Goal: Obtain resource: Obtain resource

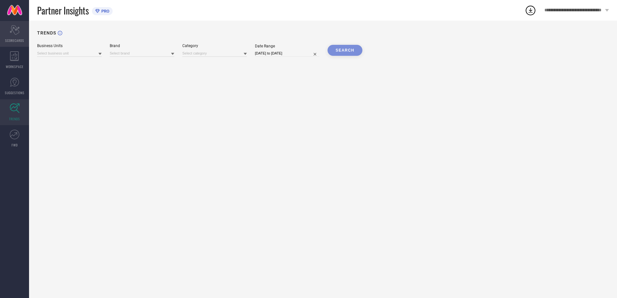
click at [23, 34] on div "Scorecard SCORECARDS" at bounding box center [14, 34] width 29 height 26
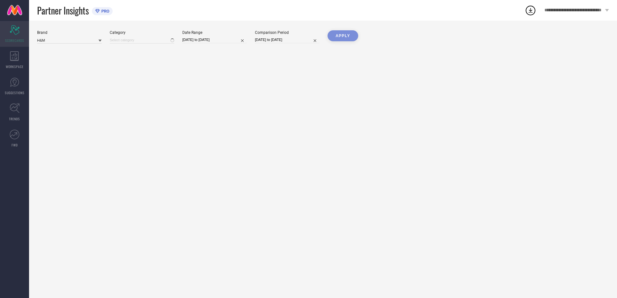
type input "All"
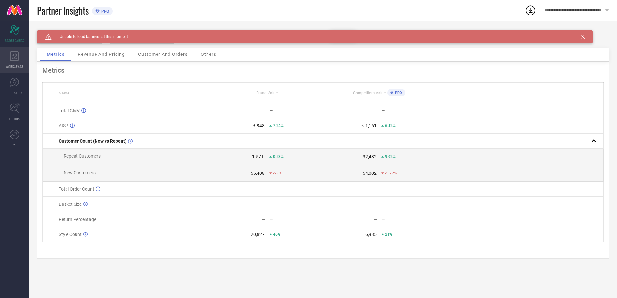
click at [14, 57] on icon at bounding box center [14, 56] width 9 height 10
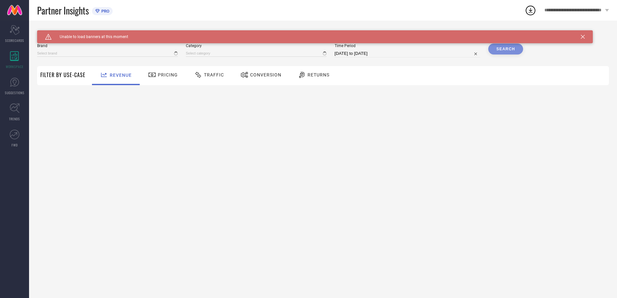
type input "H&M"
type input "All"
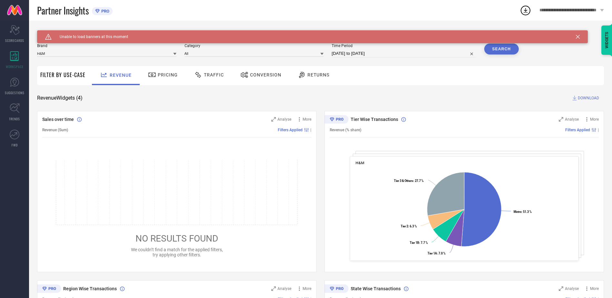
click at [363, 54] on input "[DATE] to [DATE]" at bounding box center [404, 54] width 145 height 8
select select "7"
select select "2025"
select select "8"
select select "2025"
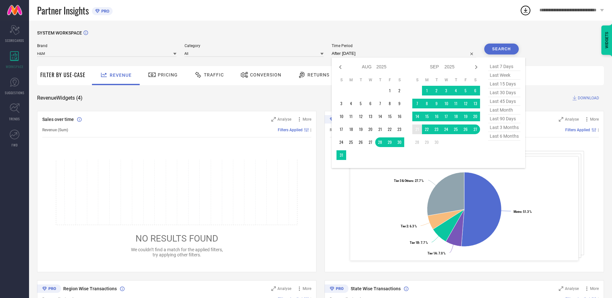
click at [416, 130] on td "21" at bounding box center [417, 130] width 10 height 10
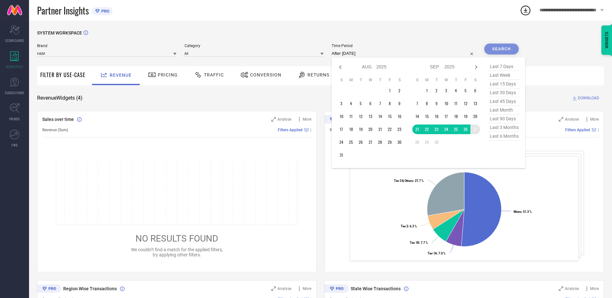
type input "[DATE] to [DATE]"
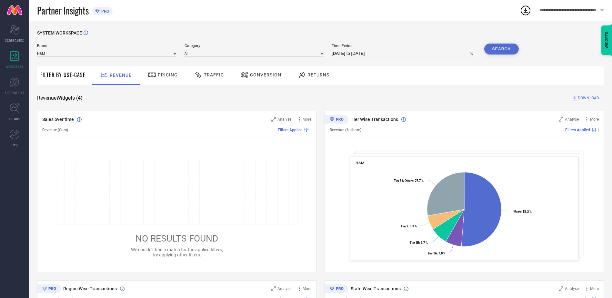
click at [351, 51] on input "[DATE] to [DATE]" at bounding box center [404, 54] width 145 height 8
select select "8"
select select "2025"
select select "9"
select select "2025"
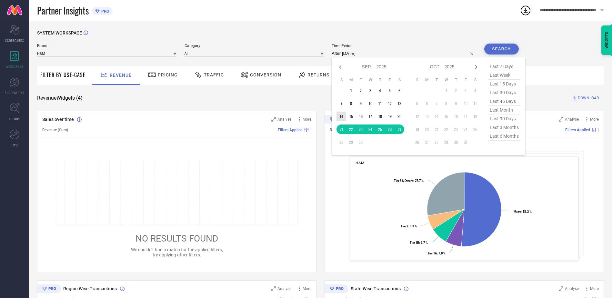
click at [342, 117] on td "14" at bounding box center [342, 117] width 10 height 10
type input "[DATE] to [DATE]"
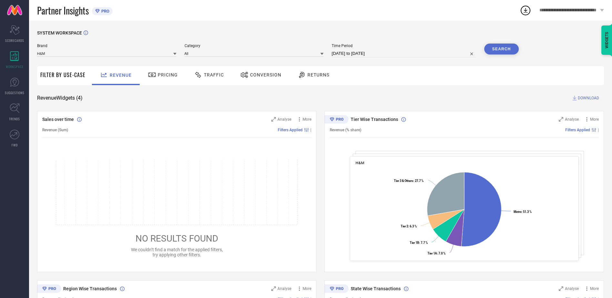
click at [410, 53] on input "[DATE] to [DATE]" at bounding box center [404, 54] width 145 height 8
select select "8"
select select "2025"
select select "9"
select select "2025"
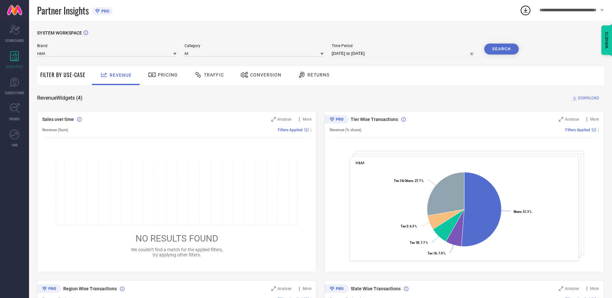
click at [502, 46] on button "Search" at bounding box center [501, 49] width 35 height 11
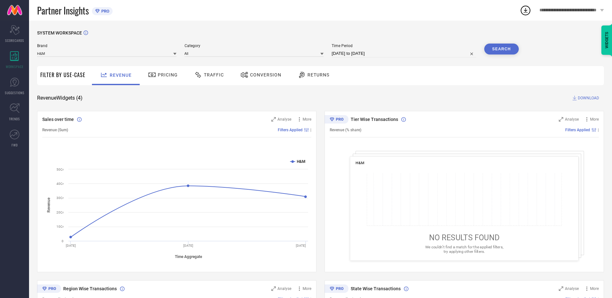
click at [591, 96] on span "DOWNLOAD" at bounding box center [588, 98] width 21 height 6
click at [526, 11] on icon at bounding box center [526, 10] width 4 height 5
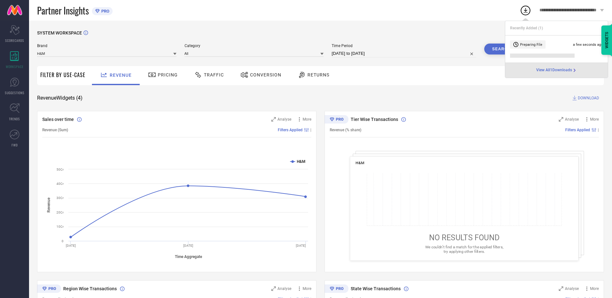
click at [536, 58] on li "Preparing File a few seconds ago" at bounding box center [556, 49] width 103 height 27
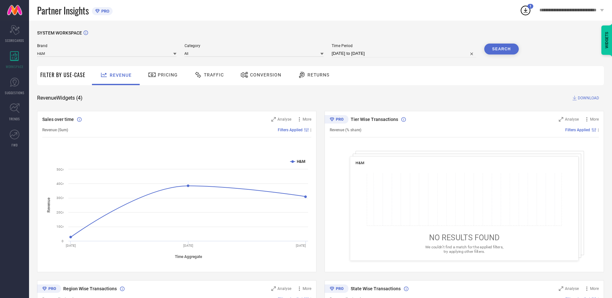
click at [209, 73] on span "Traffic" at bounding box center [214, 74] width 20 height 5
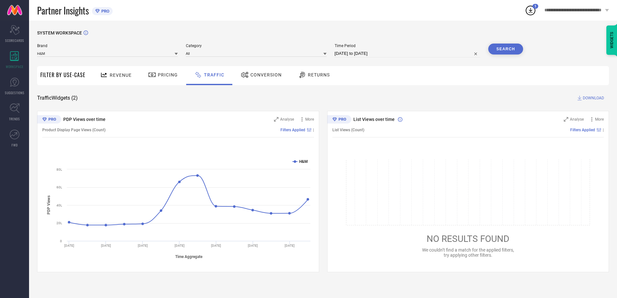
click at [311, 77] on span "Returns" at bounding box center [319, 74] width 22 height 5
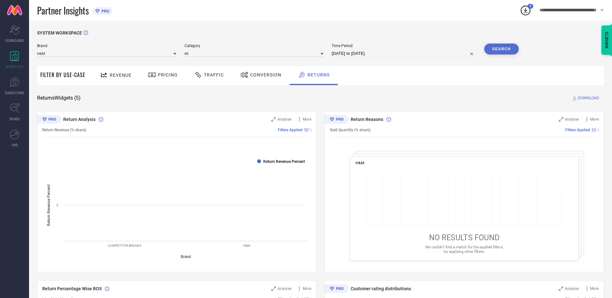
click at [256, 72] on div "Conversion" at bounding box center [261, 74] width 44 height 11
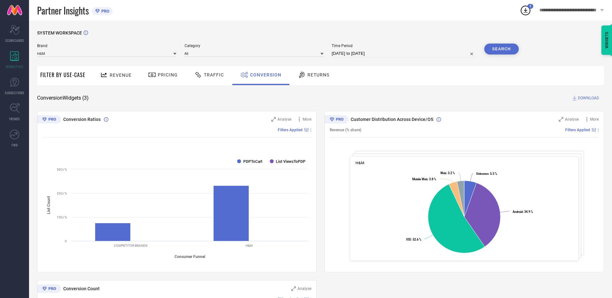
click at [211, 70] on div "Traffic" at bounding box center [209, 74] width 33 height 11
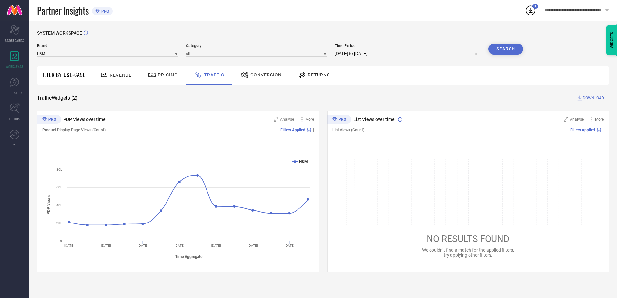
click at [160, 75] on span "Pricing" at bounding box center [168, 74] width 20 height 5
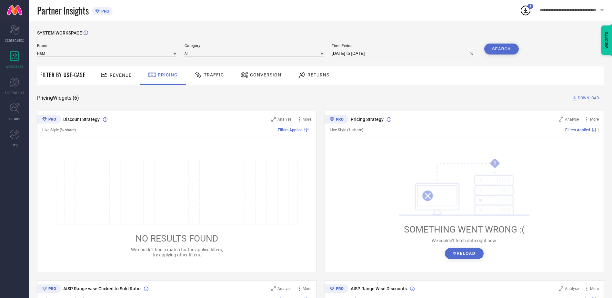
click at [111, 68] on div "Revenue" at bounding box center [116, 75] width 48 height 19
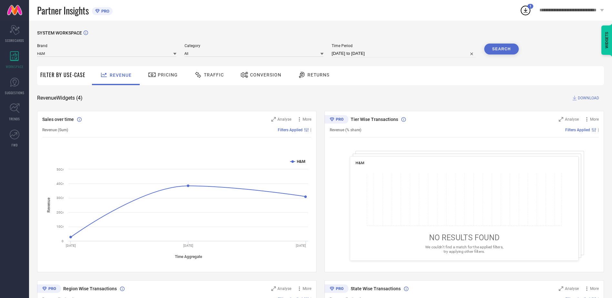
click at [339, 53] on input "[DATE] to [DATE]" at bounding box center [404, 54] width 145 height 8
select select "8"
select select "2025"
select select "9"
select select "2025"
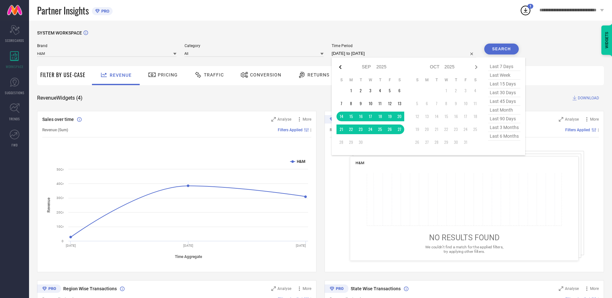
click at [342, 67] on icon at bounding box center [341, 67] width 8 height 8
select select "7"
select select "2025"
select select "8"
select select "2025"
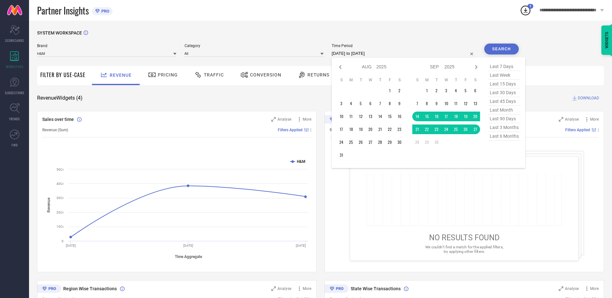
click at [342, 67] on icon at bounding box center [341, 67] width 8 height 8
select select "5"
select select "2025"
select select "6"
select select "2025"
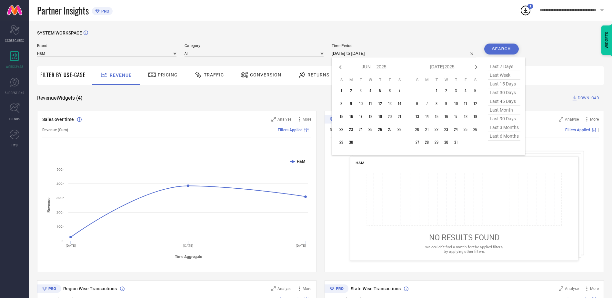
click at [342, 67] on icon at bounding box center [341, 67] width 8 height 8
select select "4"
select select "2025"
select select "5"
select select "2025"
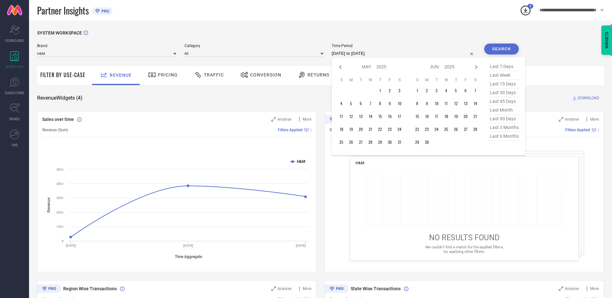
click at [342, 67] on icon at bounding box center [341, 67] width 8 height 8
select select "2"
select select "2025"
select select "3"
select select "2025"
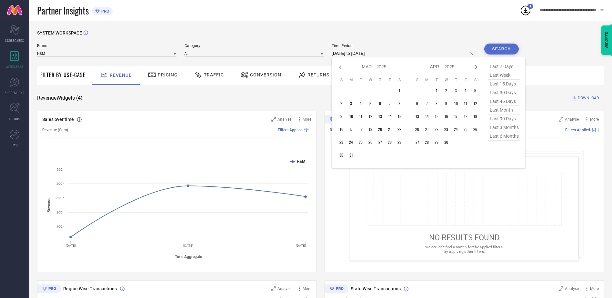
click at [342, 67] on icon at bounding box center [341, 67] width 8 height 8
select select "1"
select select "2025"
select select "2"
select select "2025"
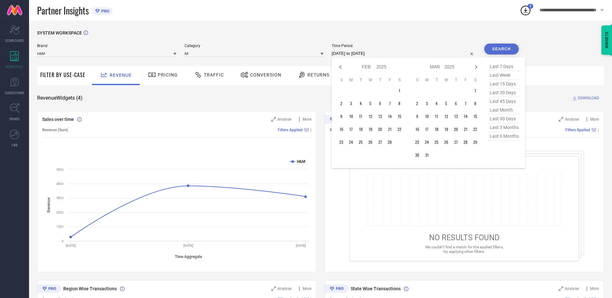
click at [342, 67] on icon at bounding box center [341, 67] width 8 height 8
select select "2025"
select select "1"
select select "2025"
click at [342, 67] on icon at bounding box center [341, 67] width 8 height 8
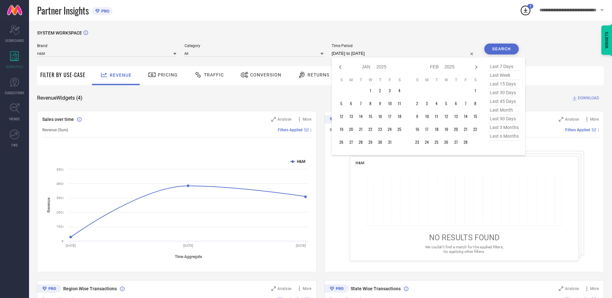
select select "11"
select select "2024"
select select "2025"
click at [342, 67] on icon at bounding box center [341, 67] width 8 height 8
select select "10"
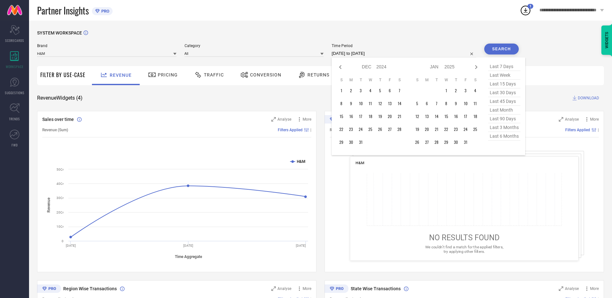
select select "2024"
select select "11"
select select "2024"
click at [342, 67] on icon at bounding box center [341, 67] width 8 height 8
select select "9"
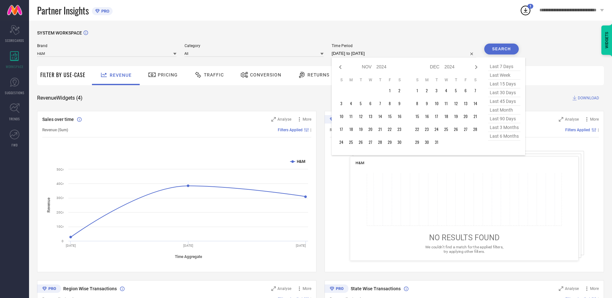
select select "2024"
select select "10"
select select "2024"
click at [342, 67] on icon at bounding box center [341, 67] width 8 height 8
select select "8"
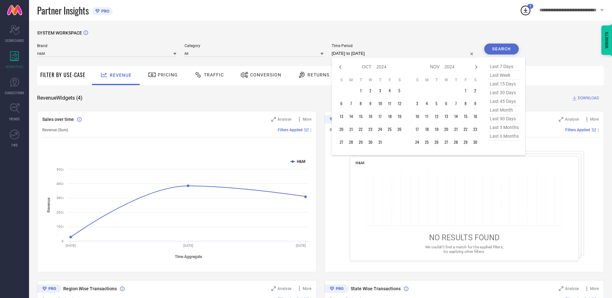
select select "2024"
select select "9"
select select "2024"
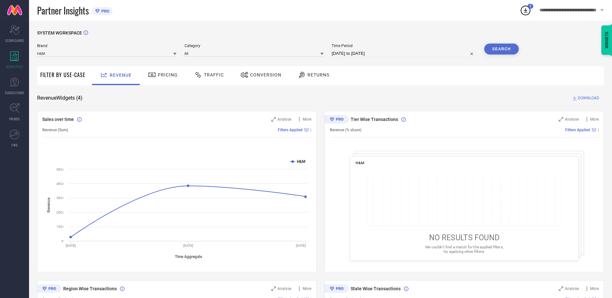
click at [382, 30] on div "SYSTEM WORKSPACE Brand H&M Category All Time Period [DATE] to [DATE] Search Fil…" at bounding box center [320, 236] width 583 height 431
click at [353, 56] on input "[DATE] to [DATE]" at bounding box center [404, 54] width 145 height 8
select select "8"
select select "2025"
select select "9"
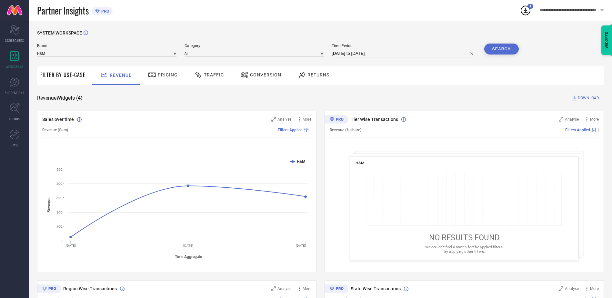
select select "2025"
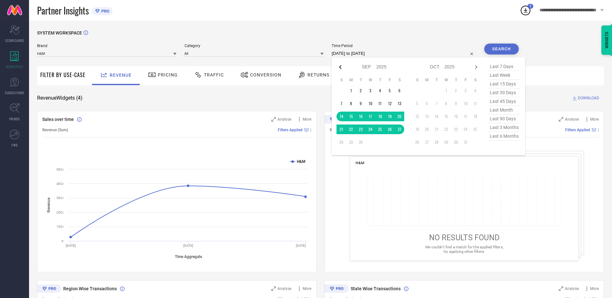
click at [340, 68] on icon at bounding box center [341, 67] width 8 height 8
select select "7"
select select "2025"
select select "8"
select select "2025"
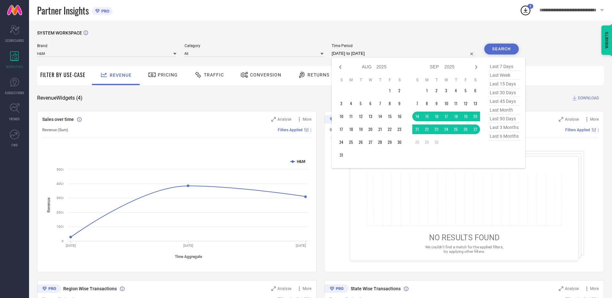
click at [340, 68] on icon at bounding box center [341, 67] width 8 height 8
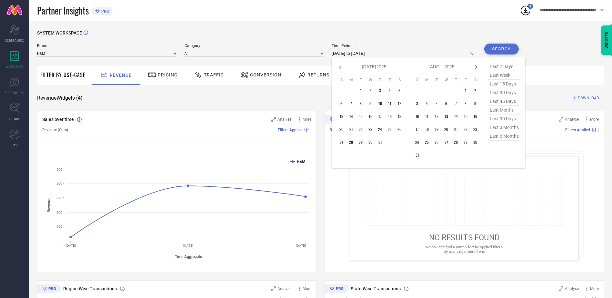
click at [340, 68] on icon at bounding box center [341, 67] width 8 height 8
select select "5"
select select "2025"
select select "6"
select select "2025"
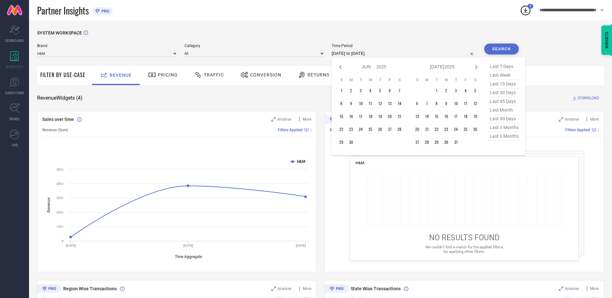
click at [340, 68] on icon at bounding box center [341, 67] width 8 height 8
select select "4"
select select "2025"
select select "5"
select select "2025"
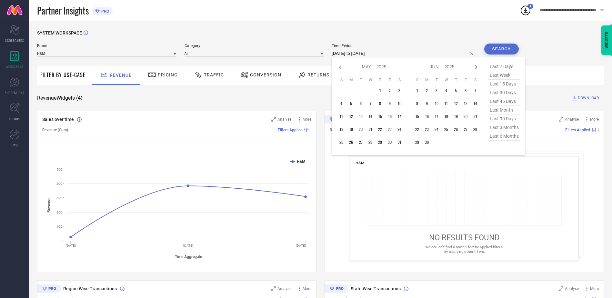
click at [340, 68] on icon at bounding box center [341, 67] width 8 height 8
select select "1"
select select "2025"
select select "2"
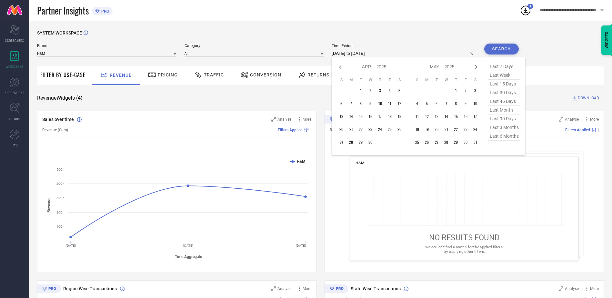
select select "2025"
click at [340, 68] on icon at bounding box center [341, 67] width 8 height 8
select select "2025"
select select "1"
select select "2025"
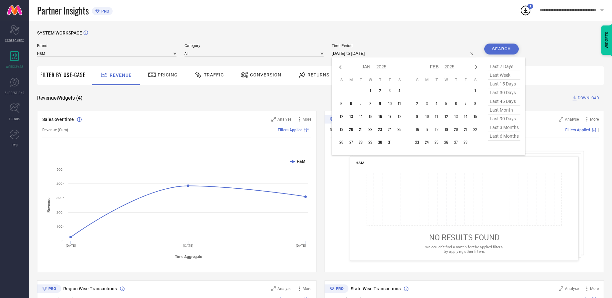
click at [340, 68] on icon at bounding box center [341, 67] width 8 height 8
select select "11"
select select "2024"
select select "2025"
click at [340, 68] on icon at bounding box center [341, 67] width 8 height 8
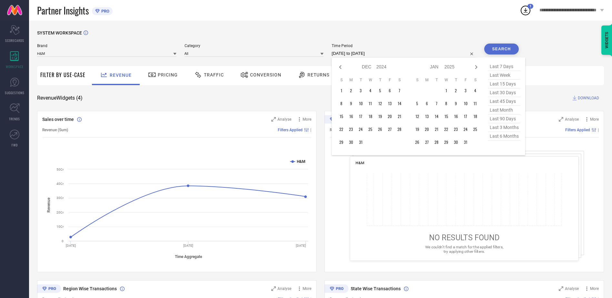
select select "10"
select select "2024"
select select "11"
select select "2024"
click at [340, 68] on icon at bounding box center [341, 67] width 8 height 8
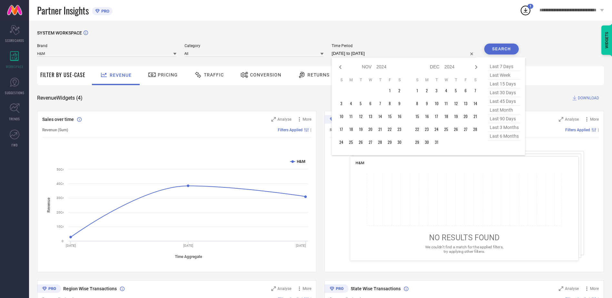
select select "9"
select select "2024"
select select "10"
select select "2024"
click at [340, 68] on icon at bounding box center [341, 67] width 8 height 8
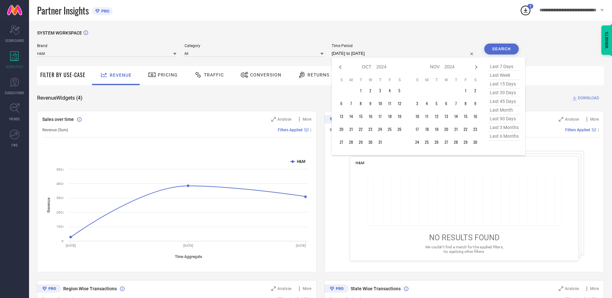
select select "8"
select select "2024"
select select "9"
select select "2024"
click at [401, 131] on td "28" at bounding box center [400, 130] width 10 height 10
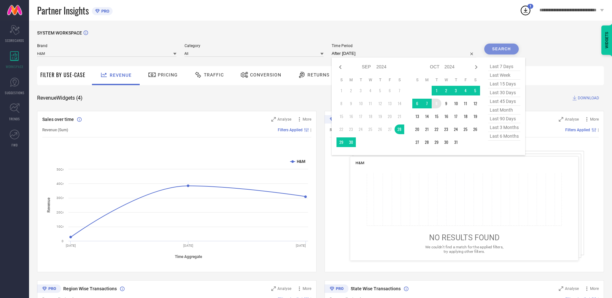
type input "[DATE] to [DATE]"
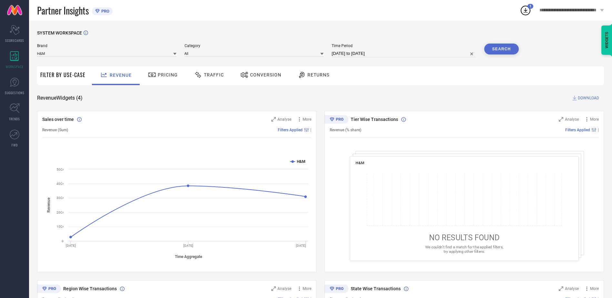
click at [375, 50] on input "[DATE] to [DATE]" at bounding box center [404, 54] width 145 height 8
select select "8"
select select "2024"
select select "9"
select select "2024"
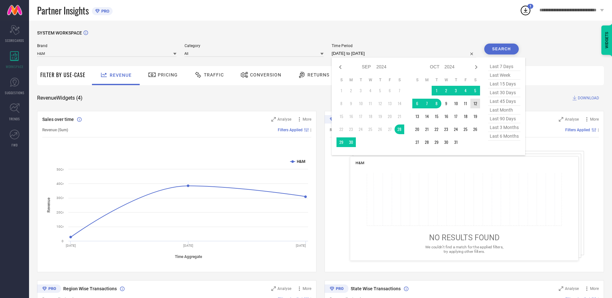
type input "After [DATE]"
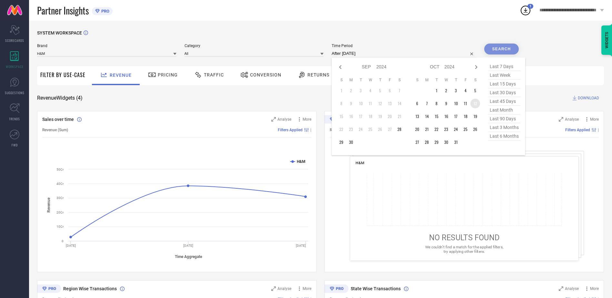
click at [476, 104] on td "12" at bounding box center [476, 104] width 10 height 10
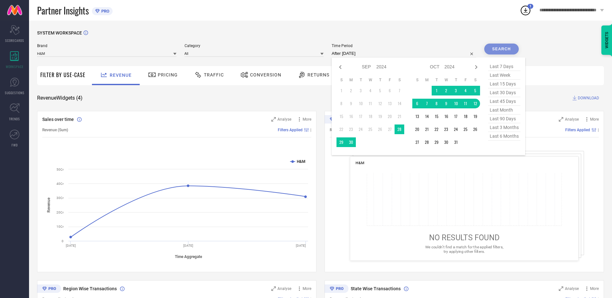
click at [499, 49] on div "Search" at bounding box center [501, 49] width 35 height 11
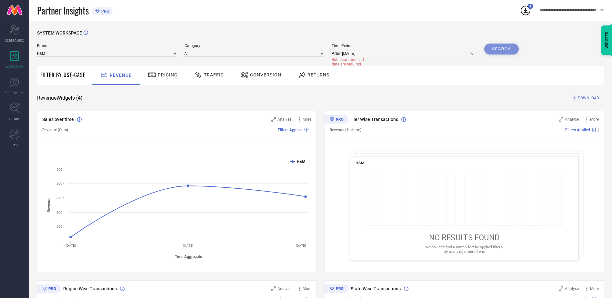
select select "9"
select select "2024"
select select "10"
select select "2024"
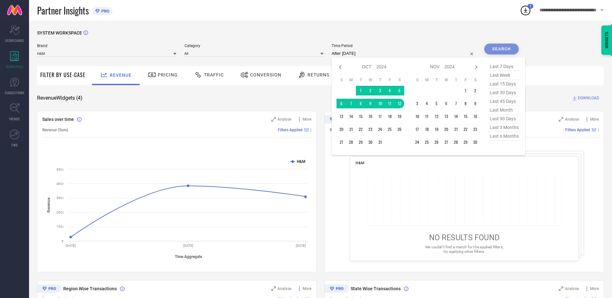
click at [371, 55] on input "After [DATE]" at bounding box center [404, 54] width 145 height 8
click at [343, 68] on icon at bounding box center [341, 67] width 8 height 8
select select "8"
select select "2024"
select select "9"
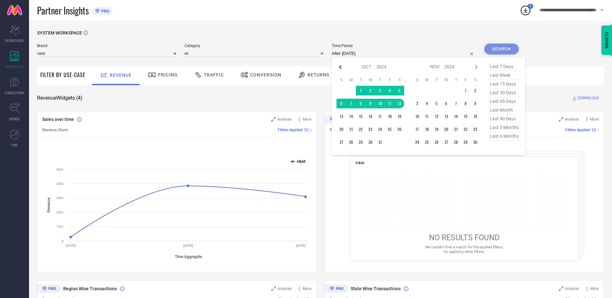
select select "2024"
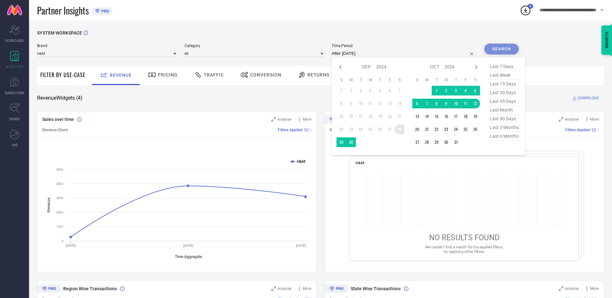
type input "[DATE] to [DATE]"
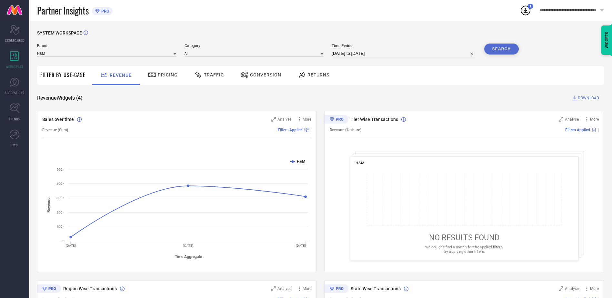
click at [358, 52] on input "[DATE] to [DATE]" at bounding box center [404, 54] width 145 height 8
select select "8"
select select "2024"
select select "9"
select select "2024"
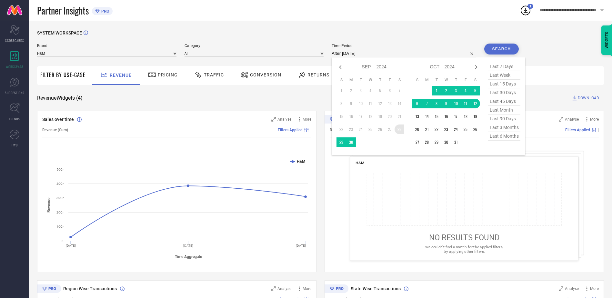
click at [397, 130] on td "28" at bounding box center [400, 130] width 10 height 10
type input "[DATE] to [DATE]"
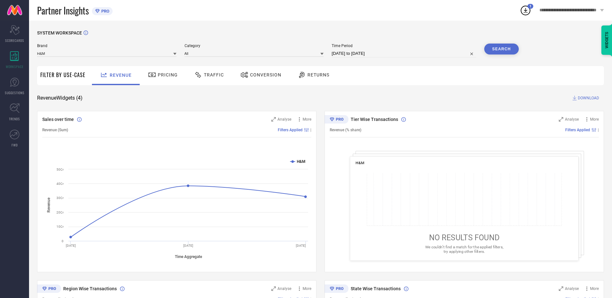
click at [498, 46] on button "Search" at bounding box center [501, 49] width 35 height 11
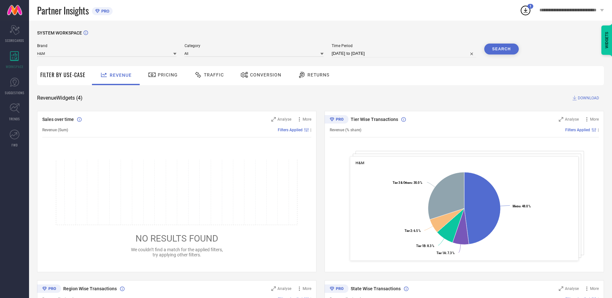
click at [581, 98] on span "DOWNLOAD" at bounding box center [588, 98] width 21 height 6
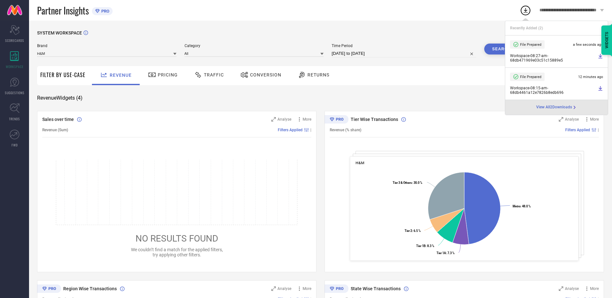
click at [483, 73] on div "Revenue Pricing Traffic Conversion Returns" at bounding box center [346, 75] width 515 height 19
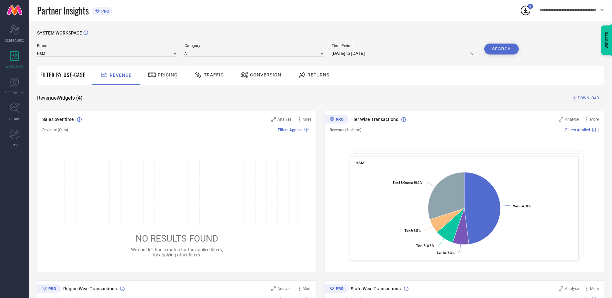
click at [152, 76] on icon at bounding box center [152, 75] width 8 height 8
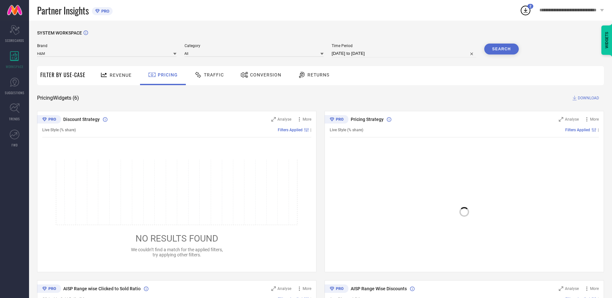
click at [214, 76] on span "Traffic" at bounding box center [214, 74] width 20 height 5
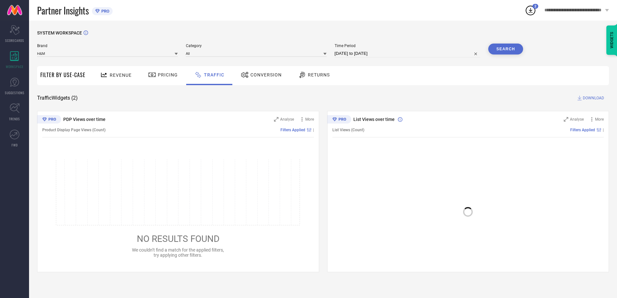
click at [361, 55] on input "[DATE] to [DATE]" at bounding box center [408, 54] width 146 height 8
select select "8"
select select "2024"
select select "9"
select select "2024"
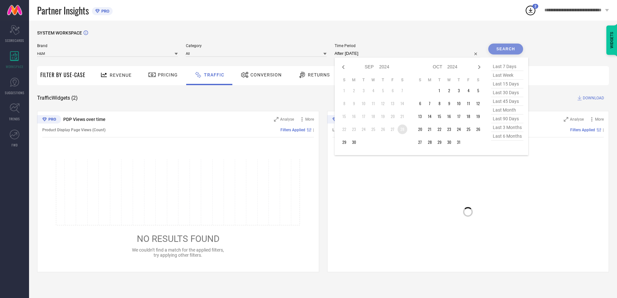
click at [403, 130] on td "28" at bounding box center [403, 130] width 10 height 10
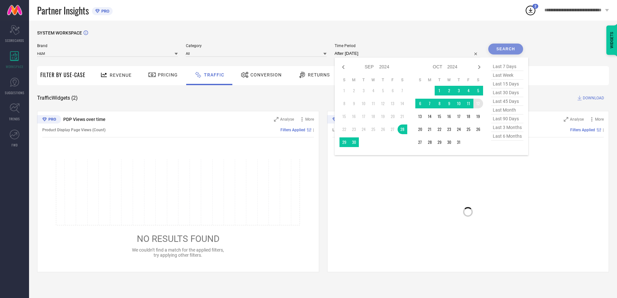
type input "[DATE] to [DATE]"
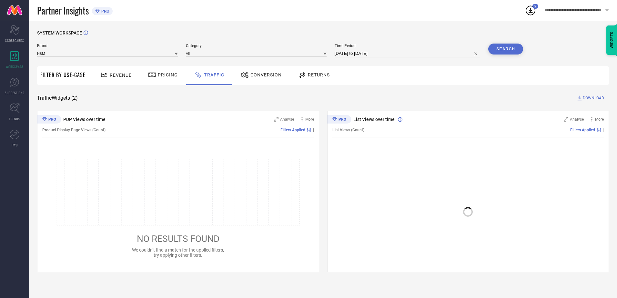
click at [508, 50] on button "Search" at bounding box center [505, 49] width 35 height 11
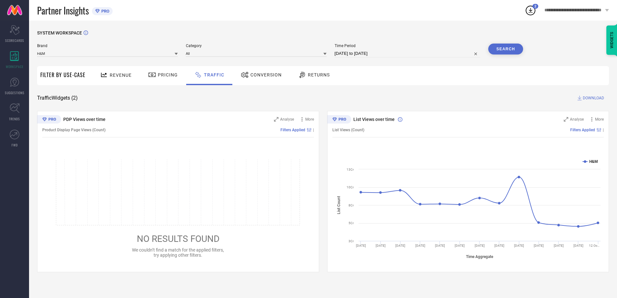
click at [157, 80] on div "Pricing" at bounding box center [163, 74] width 33 height 11
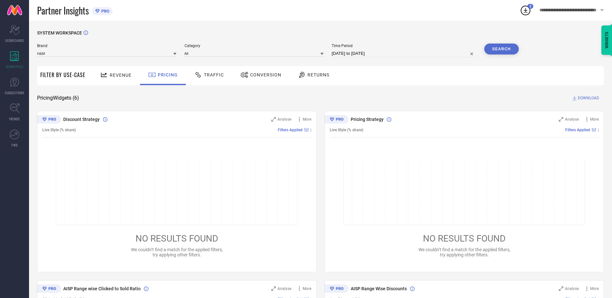
click at [117, 73] on span "Revenue" at bounding box center [121, 75] width 22 height 5
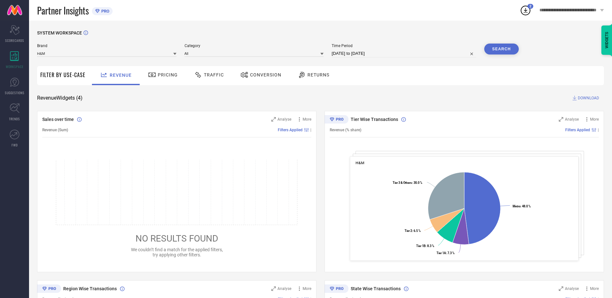
click at [595, 98] on span "DOWNLOAD" at bounding box center [588, 98] width 21 height 6
click at [12, 26] on icon at bounding box center [15, 30] width 10 height 10
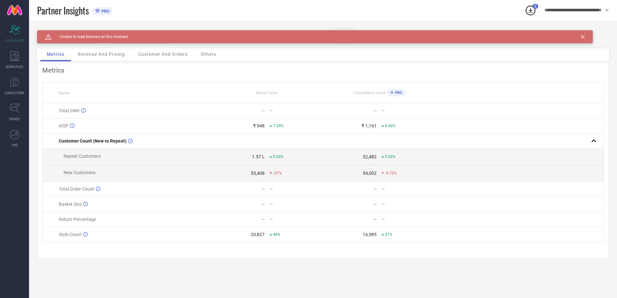
click at [94, 55] on span "Revenue And Pricing" at bounding box center [101, 54] width 47 height 5
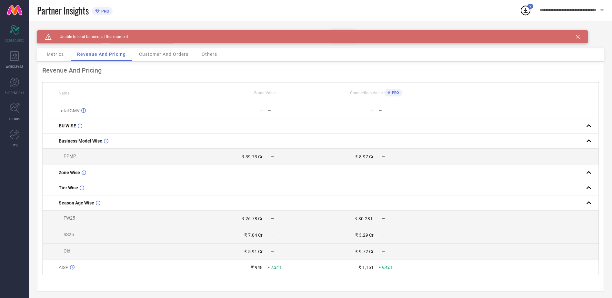
click at [59, 51] on div "Metrics" at bounding box center [55, 54] width 30 height 13
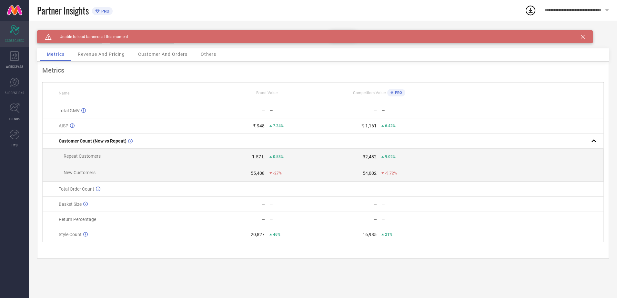
click at [20, 26] on div "Scorecard SCORECARDS" at bounding box center [14, 34] width 29 height 26
click at [22, 58] on div "WORKSPACE" at bounding box center [14, 60] width 29 height 26
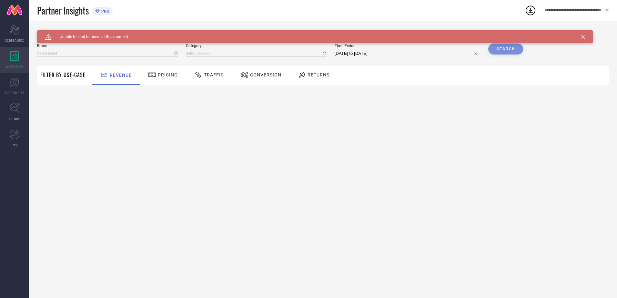
type input "H&M"
type input "All"
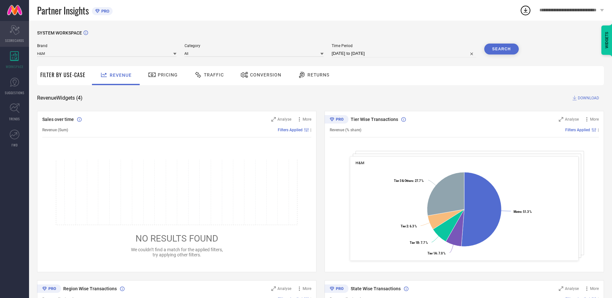
click at [13, 31] on icon at bounding box center [15, 30] width 10 height 10
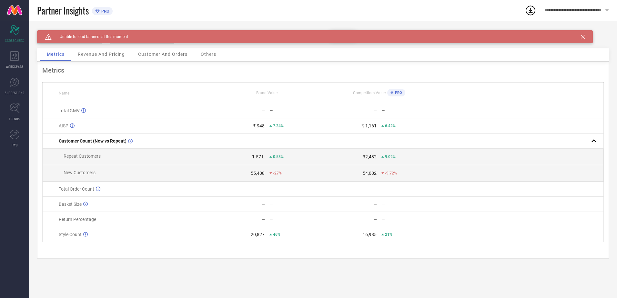
click at [166, 53] on span "Customer And Orders" at bounding box center [162, 54] width 49 height 5
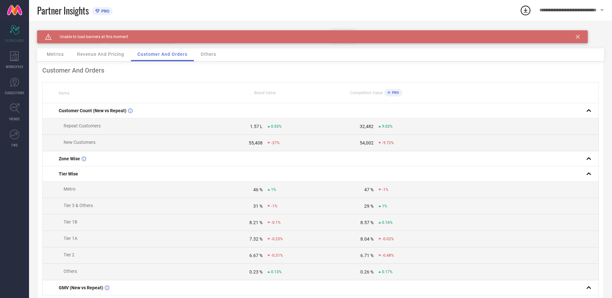
click at [579, 36] on icon at bounding box center [578, 37] width 4 height 4
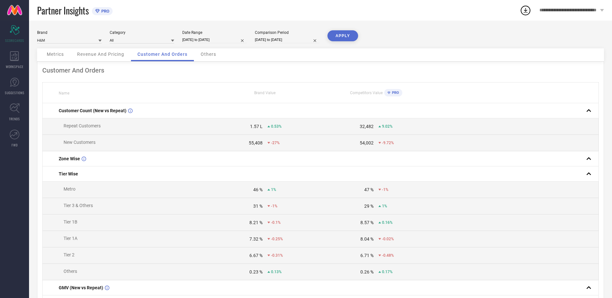
select select "8"
select select "2025"
select select "9"
select select "2025"
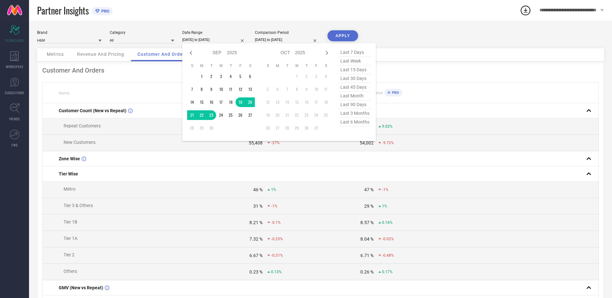
click at [210, 39] on input "[DATE] to [DATE]" at bounding box center [214, 39] width 65 height 7
click at [239, 102] on td "19" at bounding box center [241, 102] width 10 height 10
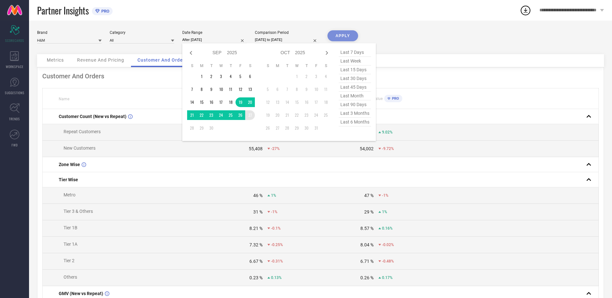
type input "19-09-2025 to 27-09-2025"
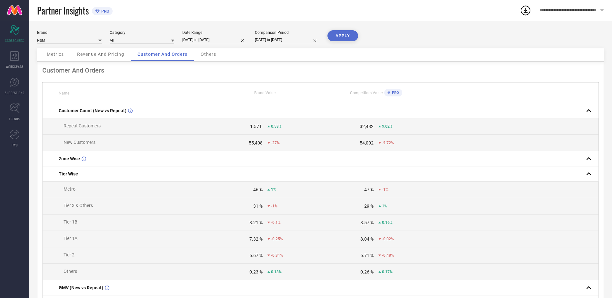
click at [290, 41] on input "[DATE] to [DATE]" at bounding box center [287, 39] width 65 height 7
select select "8"
select select "2024"
select select "9"
select select "2024"
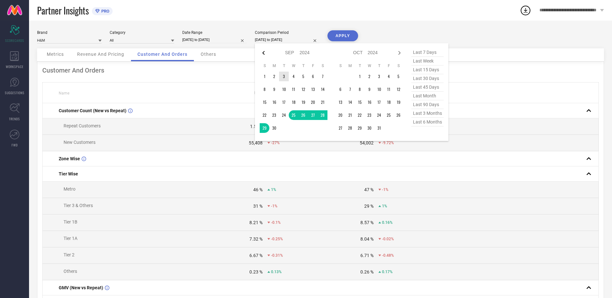
click at [266, 52] on icon at bounding box center [264, 53] width 8 height 8
select select "6"
select select "2024"
select select "7"
select select "2024"
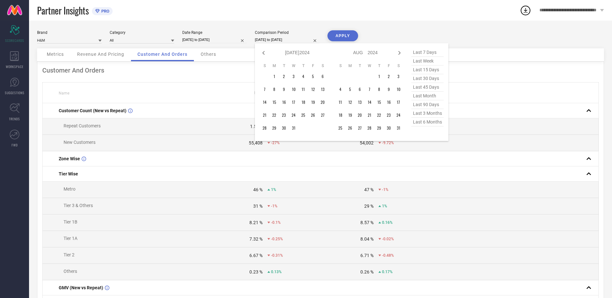
click at [266, 52] on icon at bounding box center [264, 53] width 8 height 8
select select "5"
select select "2024"
select select "6"
select select "2024"
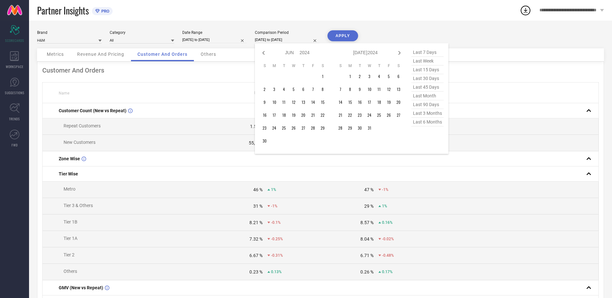
click at [266, 52] on icon at bounding box center [264, 53] width 8 height 8
select select "3"
select select "2024"
select select "4"
select select "2024"
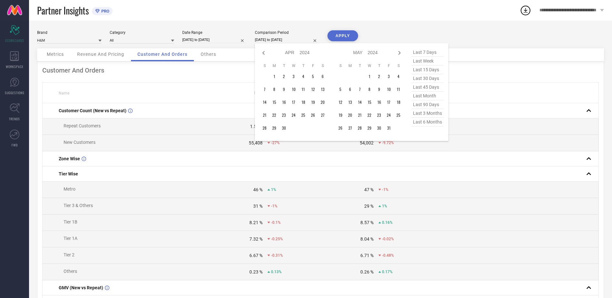
click at [266, 52] on icon at bounding box center [264, 53] width 8 height 8
select select "2"
select select "2024"
select select "3"
select select "2024"
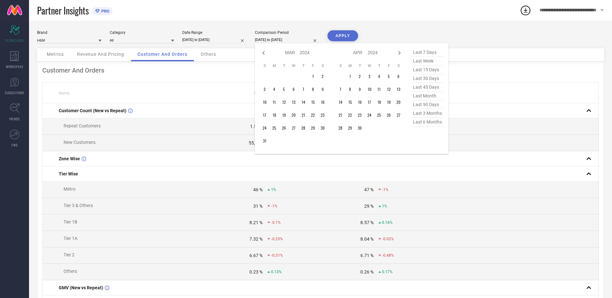
click at [266, 52] on icon at bounding box center [264, 53] width 8 height 8
select select "1"
select select "2024"
select select "2"
select select "2024"
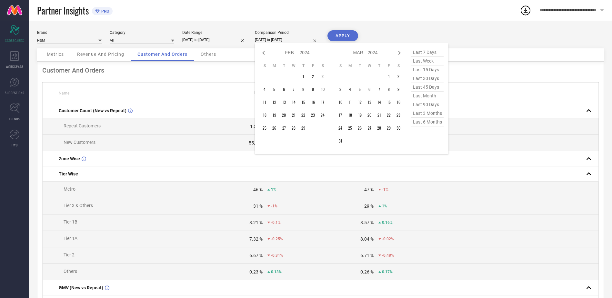
click at [266, 52] on icon at bounding box center [264, 53] width 8 height 8
select select "11"
select select "2023"
select select "2024"
click at [266, 52] on icon at bounding box center [264, 53] width 8 height 8
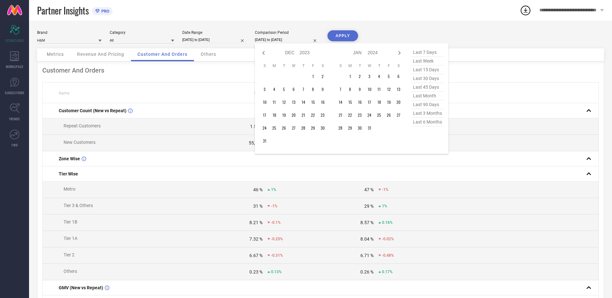
select select "10"
select select "2023"
select select "11"
select select "2023"
click at [266, 52] on icon at bounding box center [264, 53] width 8 height 8
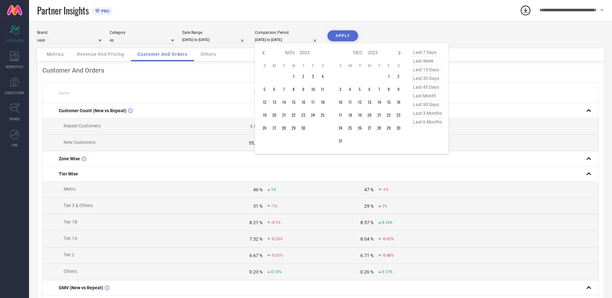
select select "9"
select select "2023"
select select "10"
select select "2023"
click at [266, 52] on icon at bounding box center [264, 53] width 8 height 8
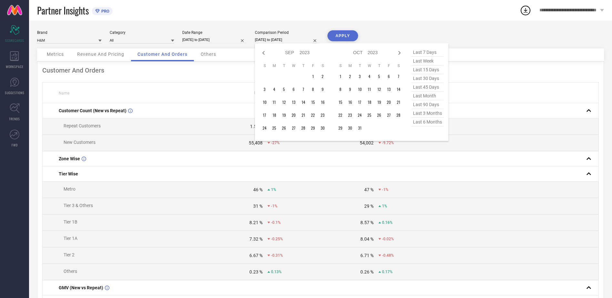
click at [266, 52] on icon at bounding box center [264, 53] width 8 height 8
select select "7"
select select "2023"
select select "8"
select select "2023"
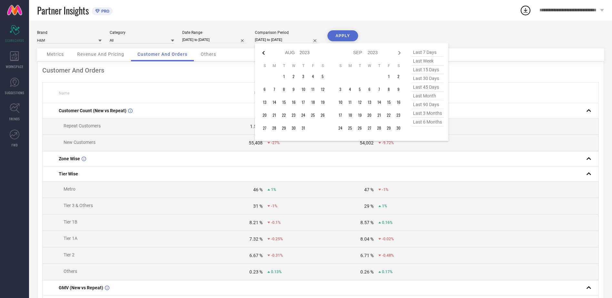
click at [266, 52] on icon at bounding box center [264, 53] width 8 height 8
select select "6"
select select "2023"
select select "7"
select select "2023"
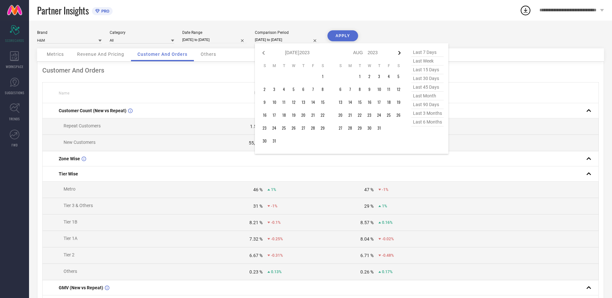
click at [401, 53] on icon at bounding box center [400, 53] width 8 height 8
select select "7"
select select "2023"
select select "8"
select select "2023"
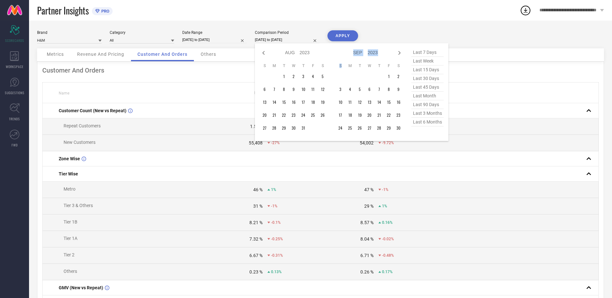
click at [401, 53] on icon at bounding box center [400, 53] width 8 height 8
select select "8"
select select "2023"
select select "9"
select select "2023"
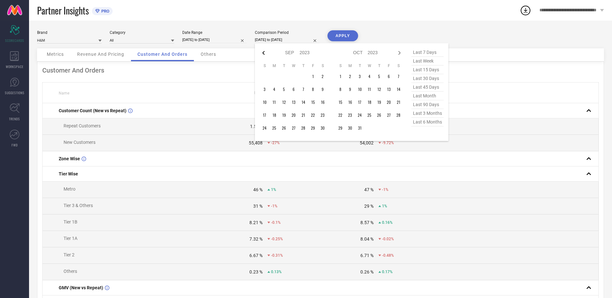
click at [262, 50] on icon at bounding box center [264, 53] width 8 height 8
select select "7"
select select "2023"
select select "8"
select select "2023"
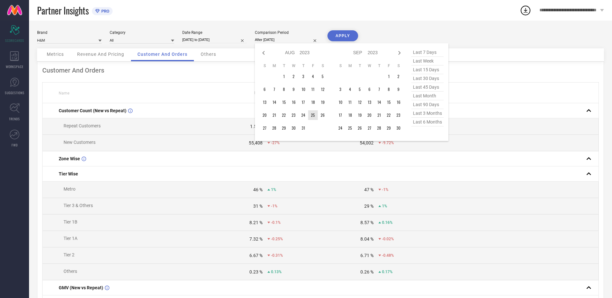
click at [313, 115] on td "25" at bounding box center [313, 115] width 10 height 10
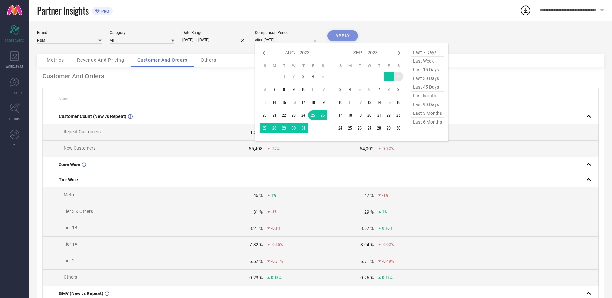
type input "25-08-2023 to 02-09-2023"
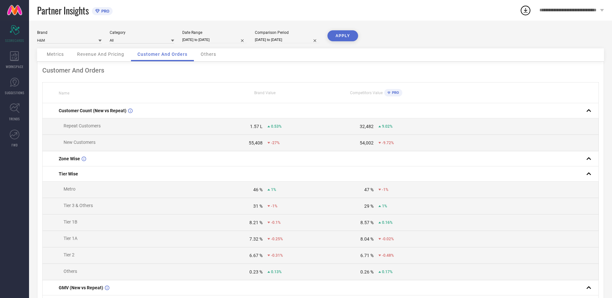
click at [343, 35] on button "APPLY" at bounding box center [343, 35] width 31 height 11
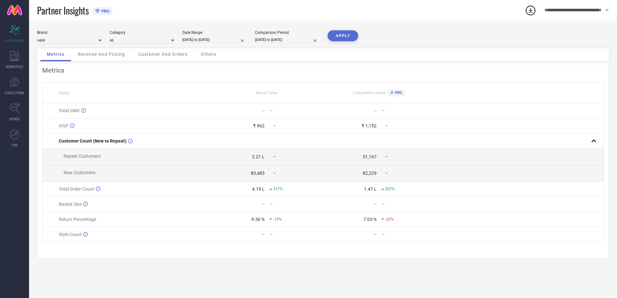
click at [88, 49] on div "Revenue And Pricing" at bounding box center [101, 54] width 60 height 13
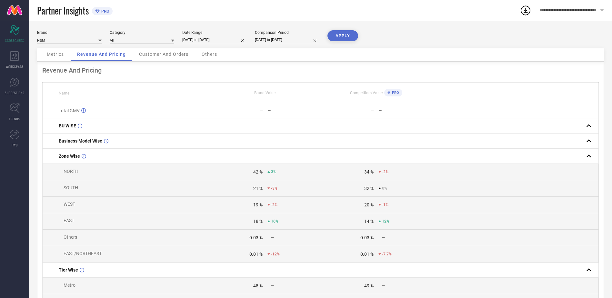
click at [172, 52] on span "Customer And Orders" at bounding box center [163, 54] width 49 height 5
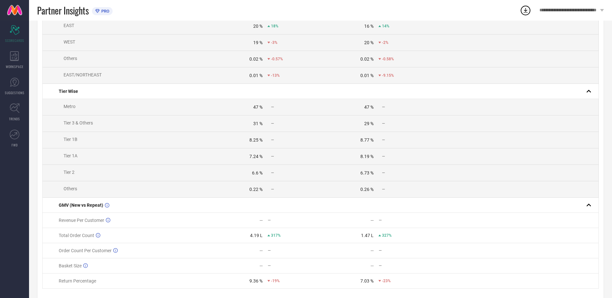
scroll to position [182, 0]
